Goal: Task Accomplishment & Management: Use online tool/utility

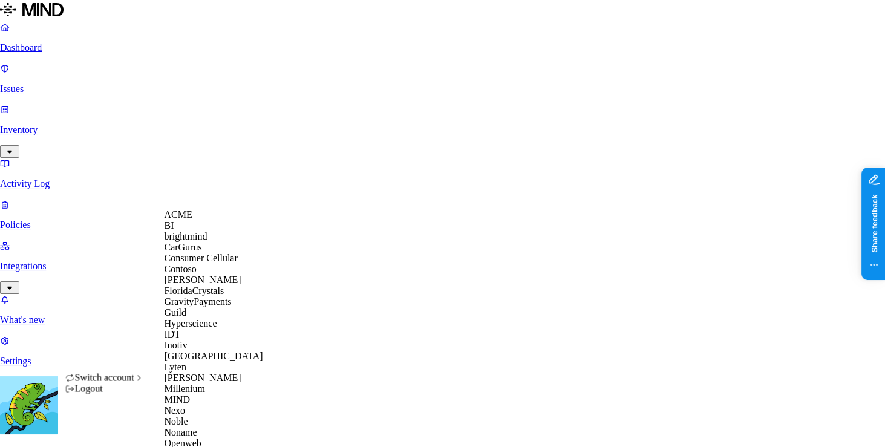
click at [214, 275] on div "Contoso" at bounding box center [222, 269] width 117 height 11
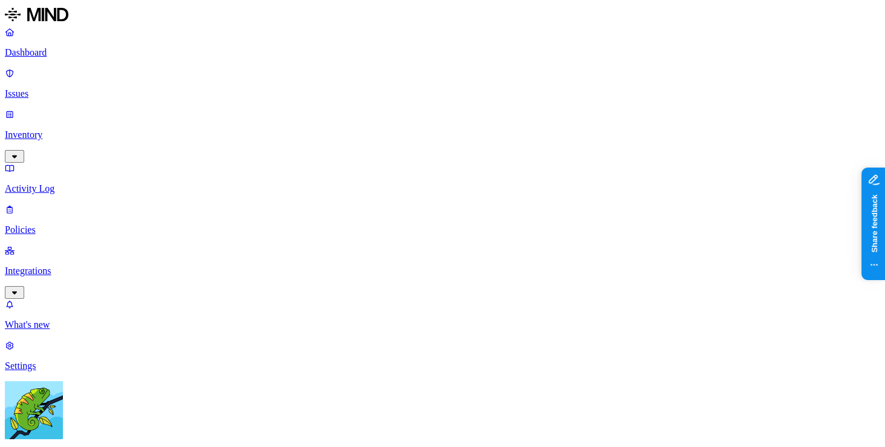
click at [76, 224] on p "Policies" at bounding box center [442, 229] width 875 height 11
click at [93, 266] on p "Integrations" at bounding box center [442, 271] width 875 height 11
click at [94, 211] on nav "Dashboard Issues Inventory Activity Log Policies Integrations Cloud Endpoints W…" at bounding box center [442, 240] width 875 height 427
click at [94, 361] on p "Endpoints" at bounding box center [442, 366] width 875 height 11
